Goal: Task Accomplishment & Management: Use online tool/utility

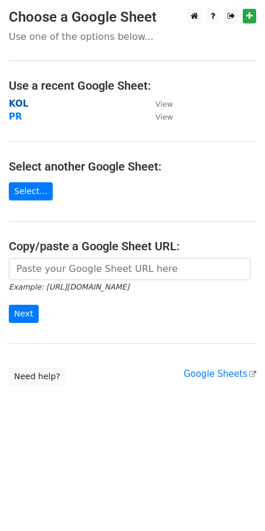
click at [24, 107] on strong "KOL" at bounding box center [18, 103] width 19 height 11
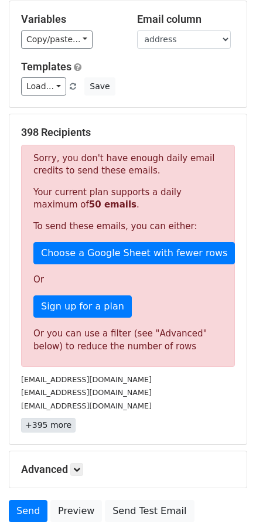
scroll to position [154, 0]
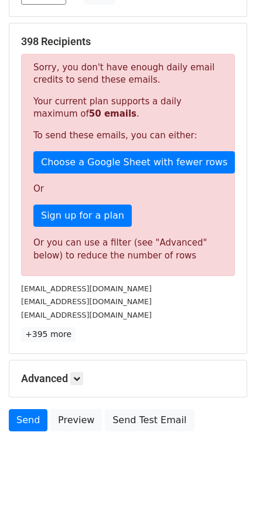
click at [70, 375] on h5 "Advanced" at bounding box center [128, 378] width 214 height 13
click at [71, 378] on h5 "Advanced" at bounding box center [128, 378] width 214 height 13
click at [73, 378] on link at bounding box center [76, 378] width 13 height 13
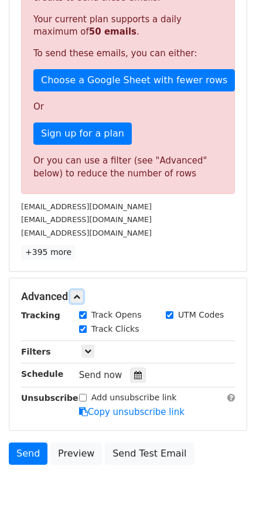
scroll to position [238, 0]
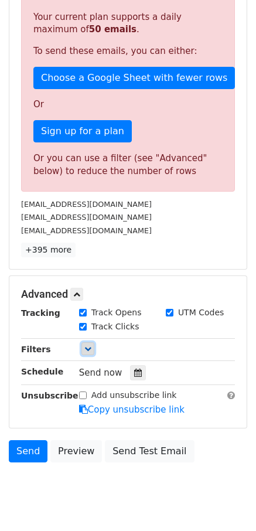
click at [91, 354] on link at bounding box center [87, 348] width 13 height 13
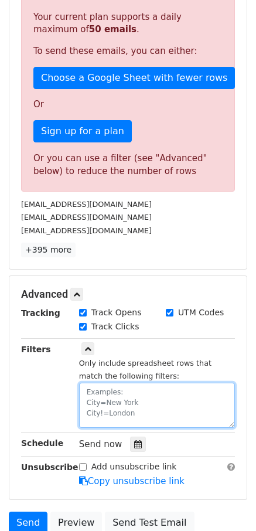
click at [105, 391] on textarea at bounding box center [157, 405] width 156 height 45
paste textarea "date"
paste textarea "[DATE]"
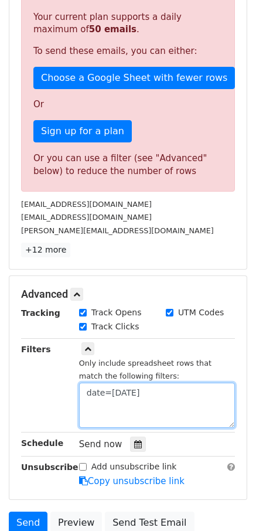
type textarea "date=[DATE]"
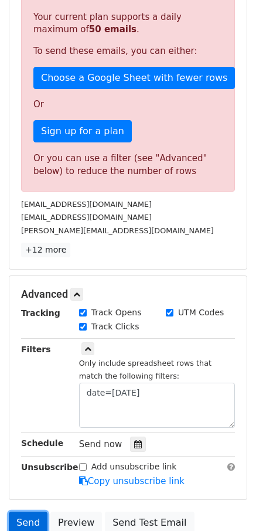
click at [18, 513] on link "Send" at bounding box center [28, 523] width 39 height 22
